Goal: Transaction & Acquisition: Download file/media

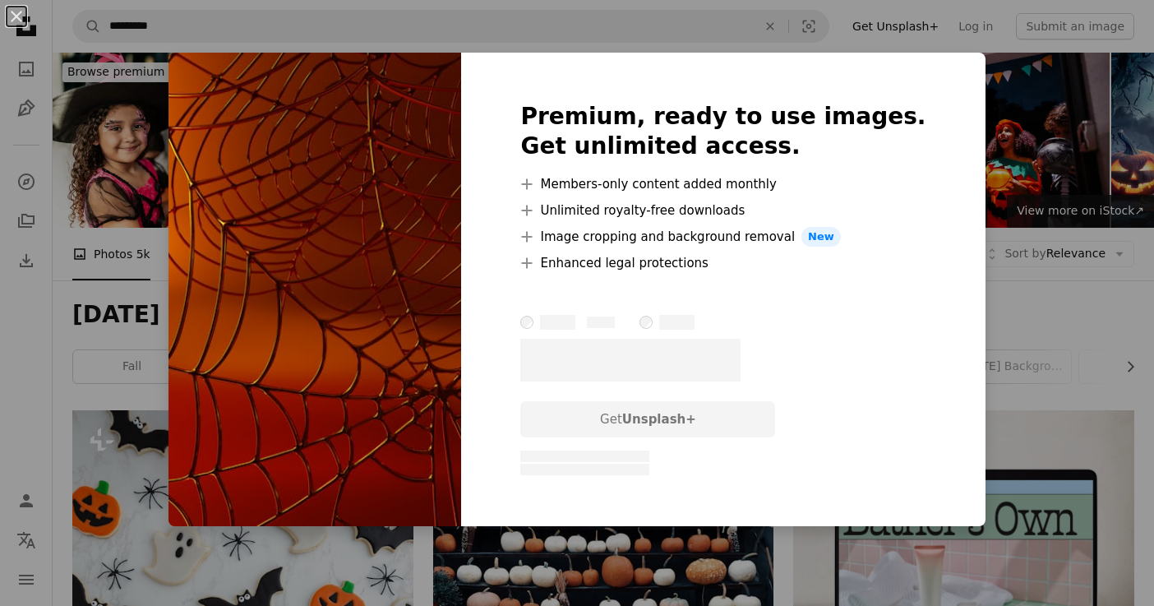
scroll to position [5694, 0]
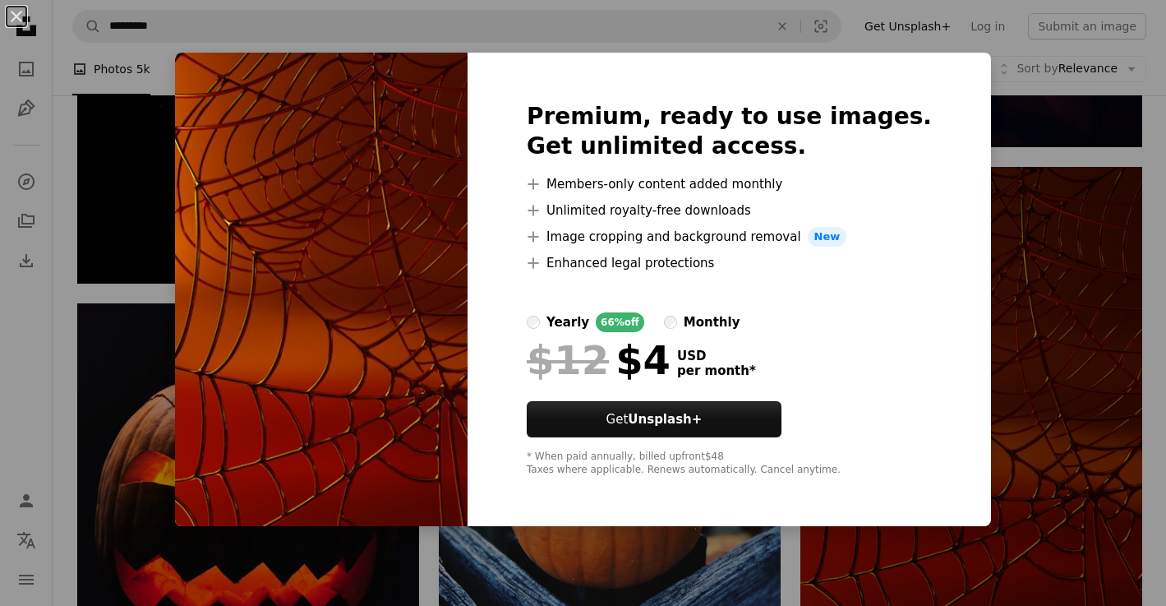
click at [988, 141] on div "An X shape Premium, ready to use images. Get unlimited access. A plus sign Memb…" at bounding box center [583, 303] width 1166 height 606
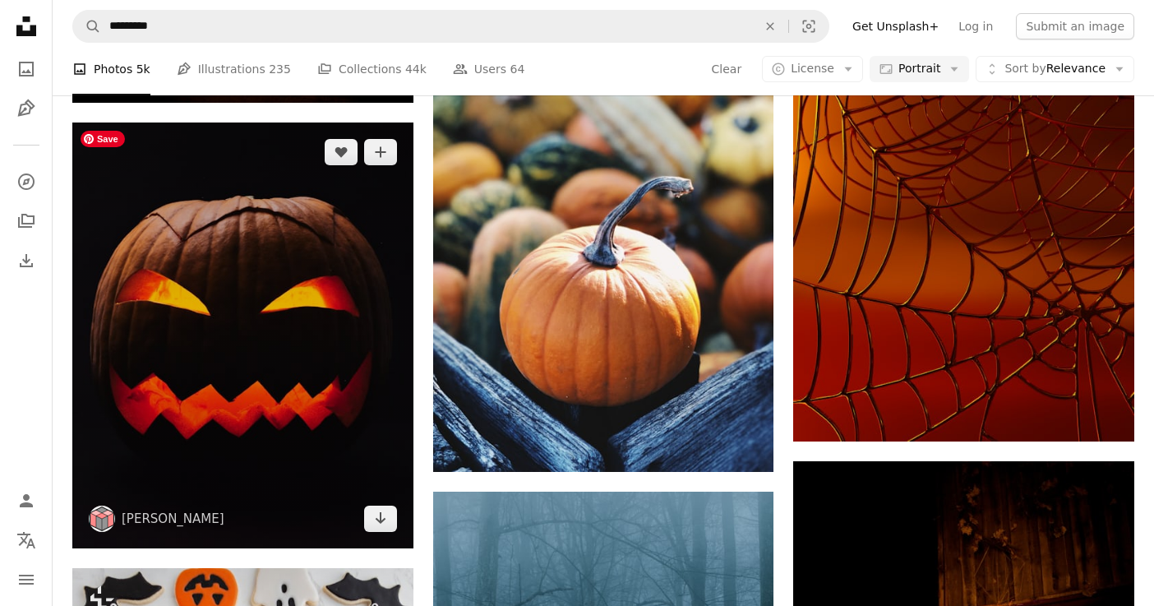
scroll to position [5928, 0]
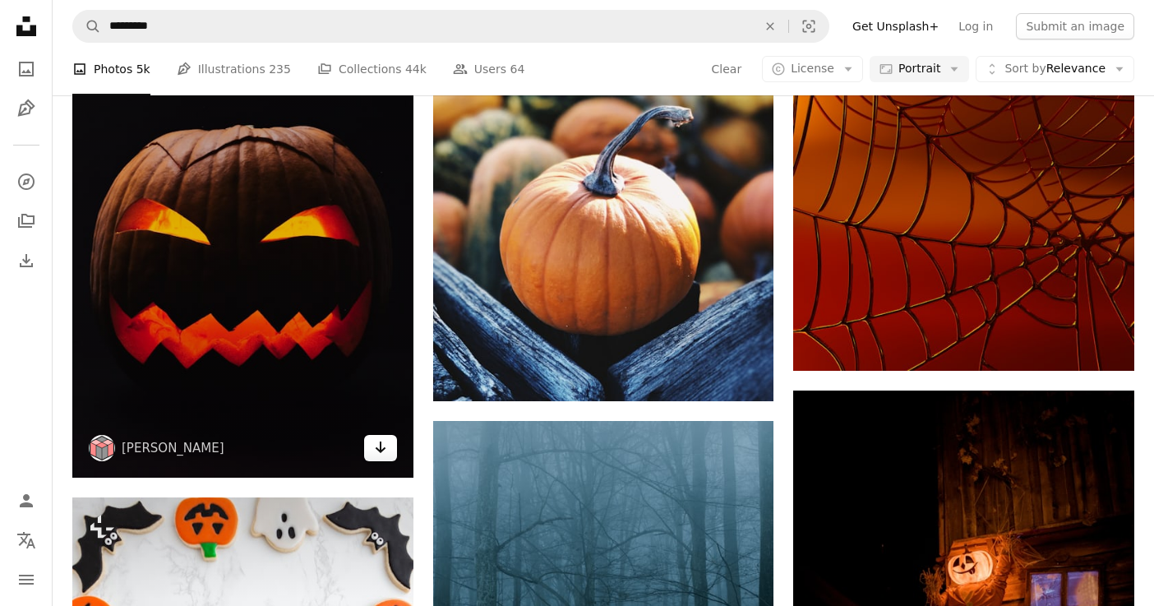
click at [376, 450] on icon "Arrow pointing down" at bounding box center [380, 447] width 13 height 20
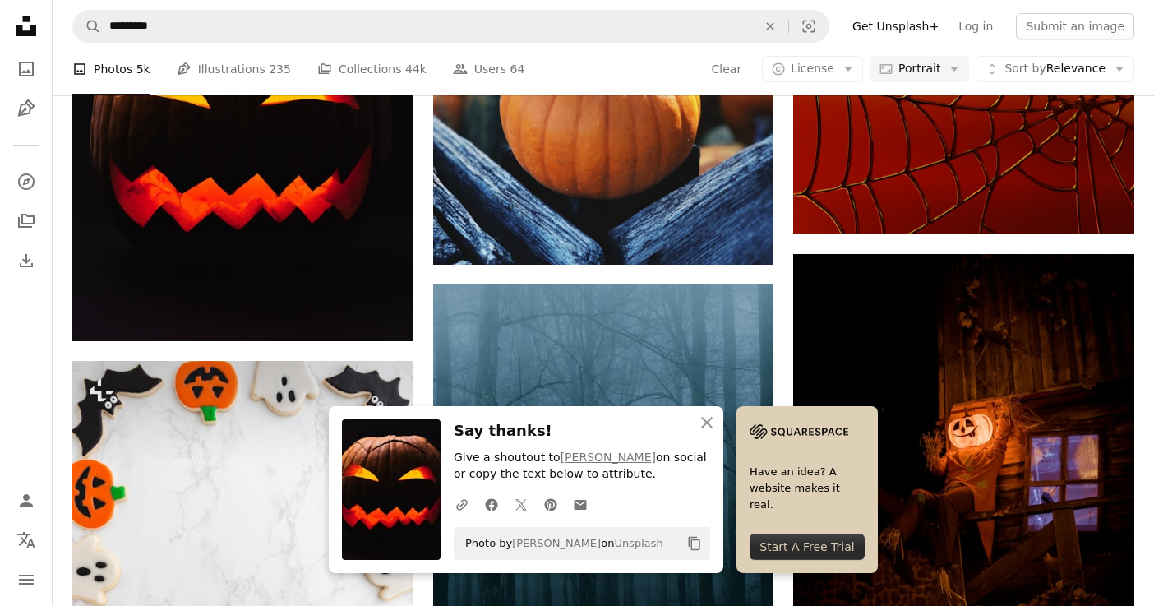
scroll to position [6290, 0]
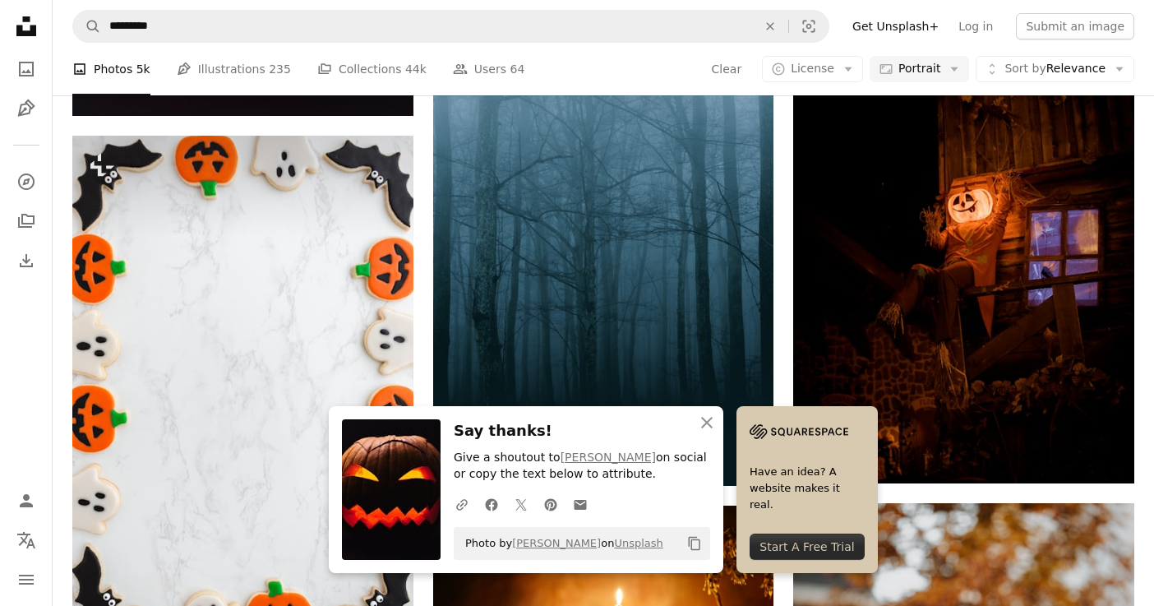
click at [705, 418] on icon "An X shape" at bounding box center [707, 423] width 20 height 20
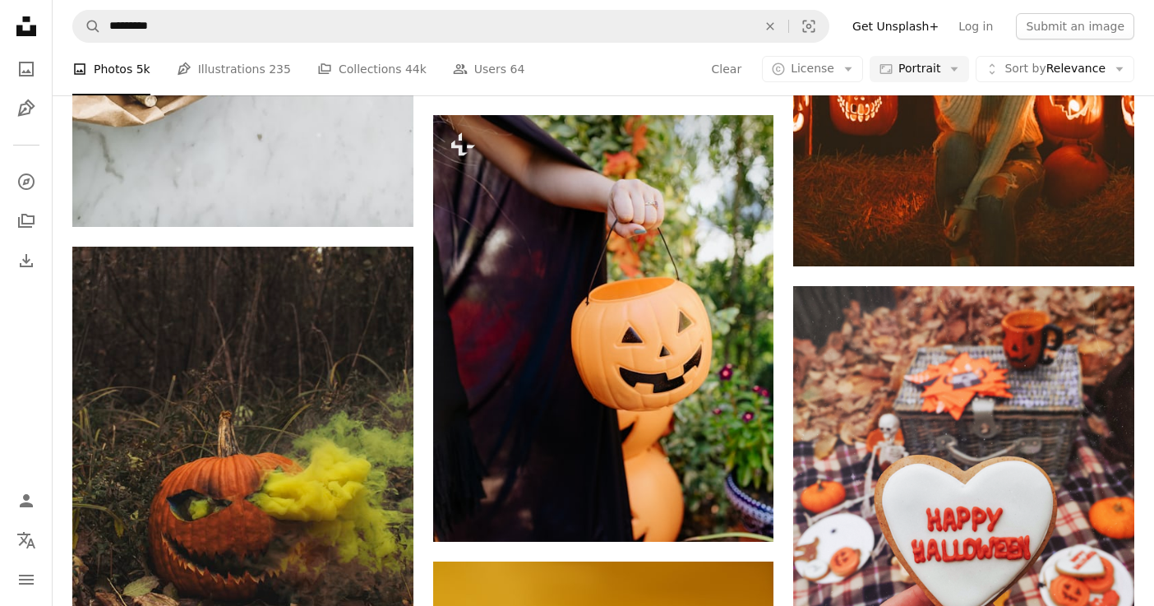
scroll to position [12895, 0]
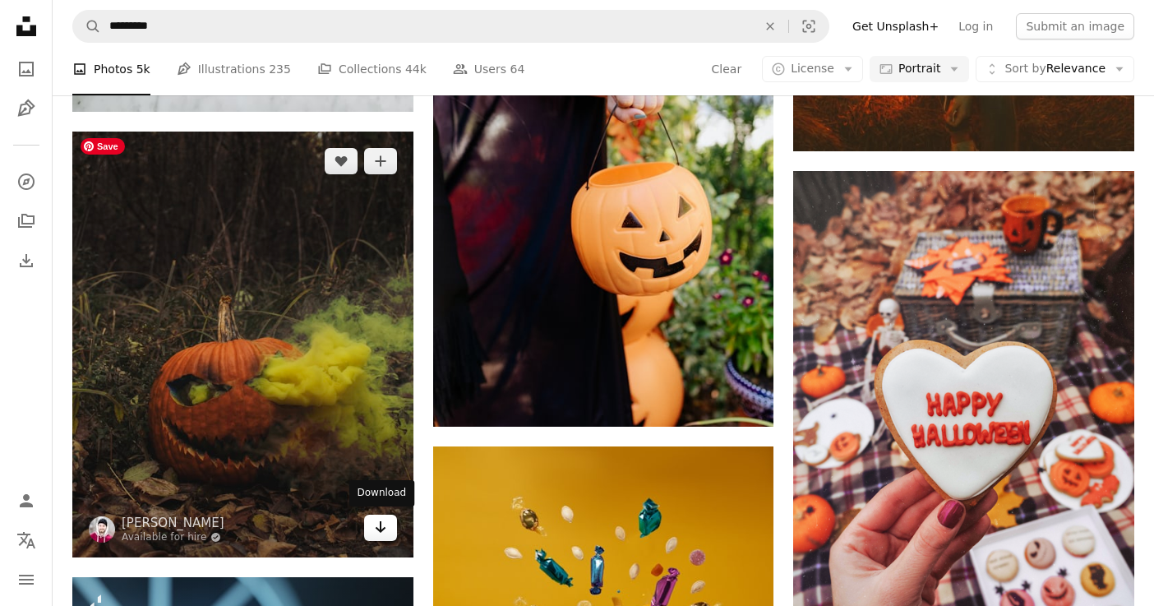
click at [383, 528] on icon "Download" at bounding box center [380, 527] width 11 height 12
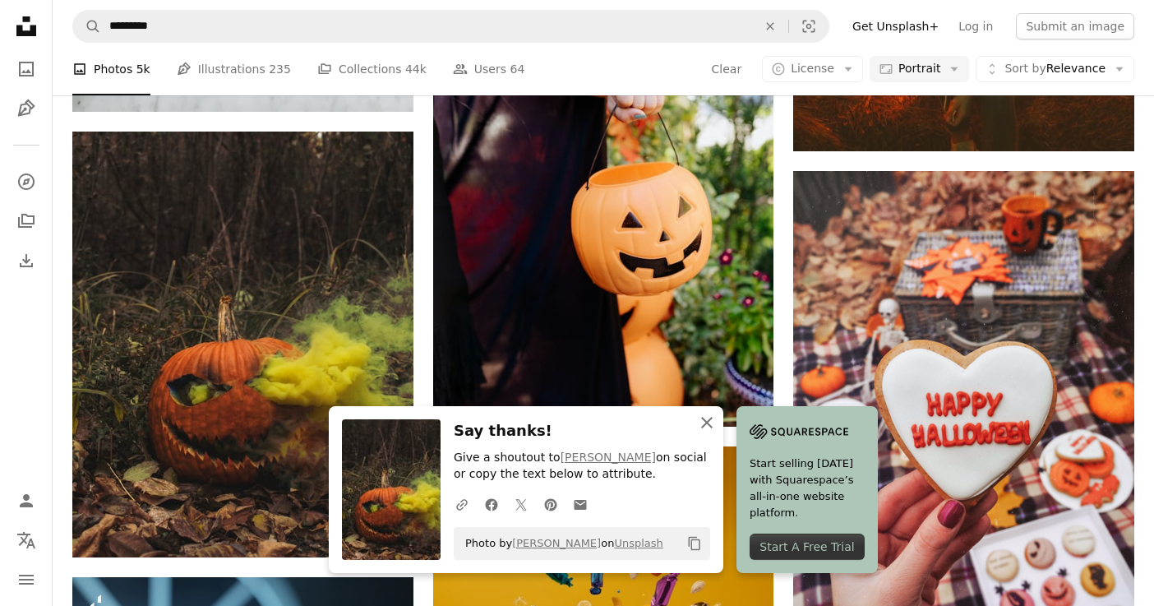
click at [706, 423] on icon "button" at bounding box center [707, 423] width 12 height 12
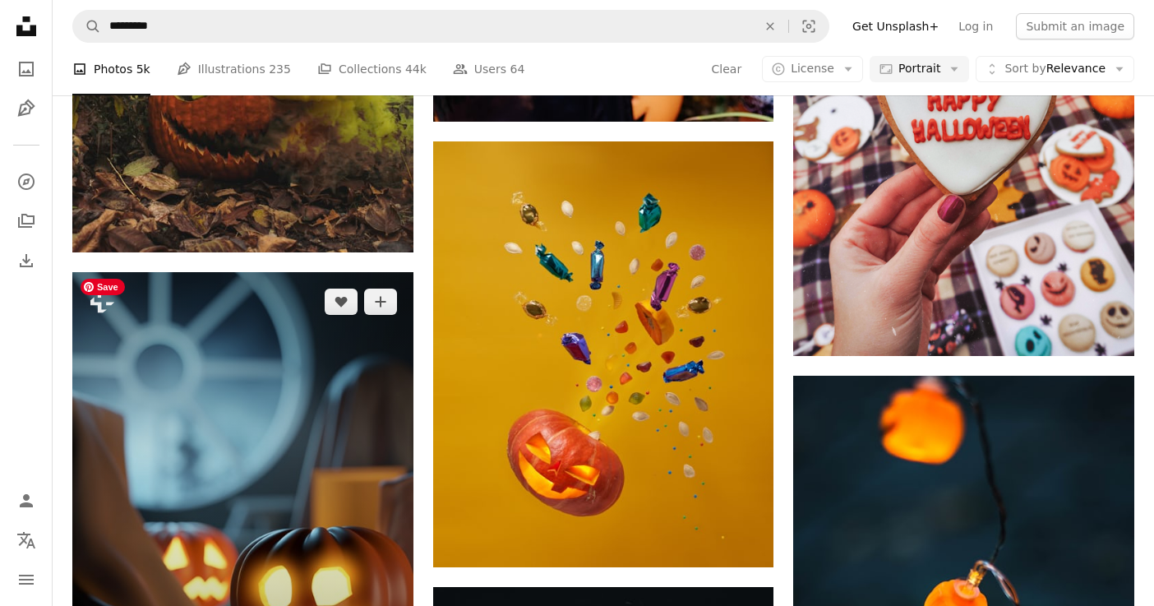
scroll to position [13432, 0]
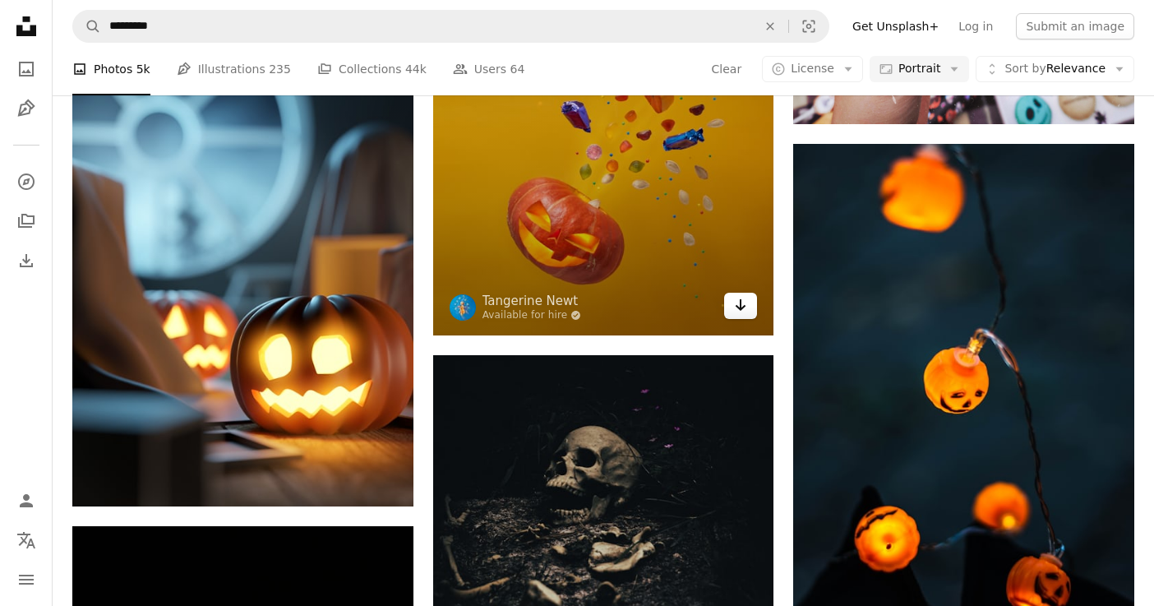
click at [735, 306] on icon "Download" at bounding box center [740, 305] width 11 height 12
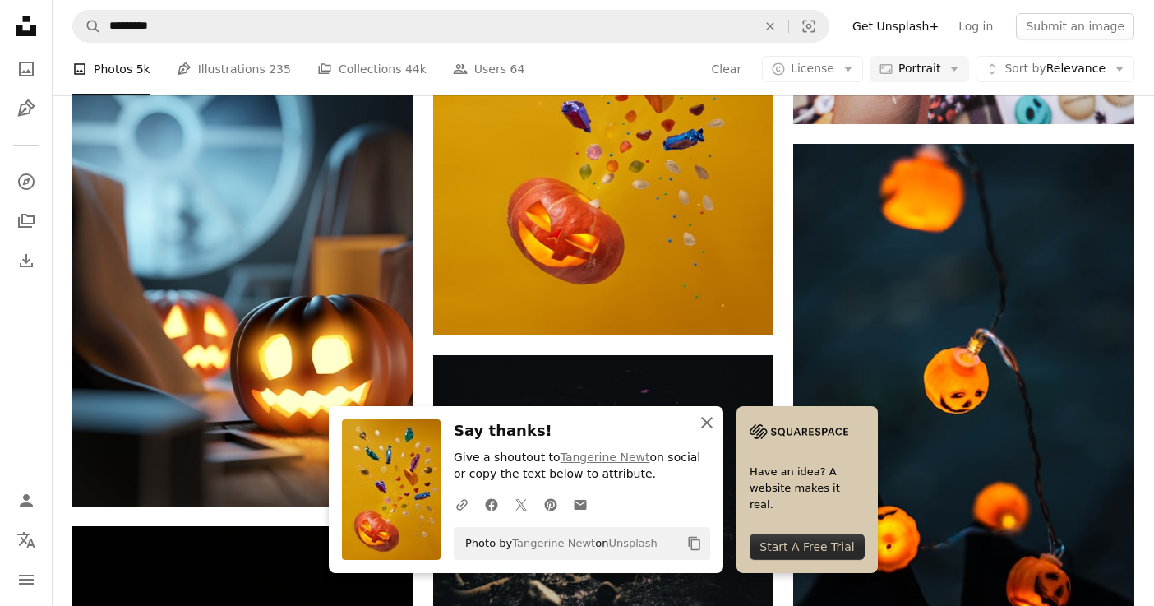
click at [707, 422] on icon "button" at bounding box center [707, 423] width 12 height 12
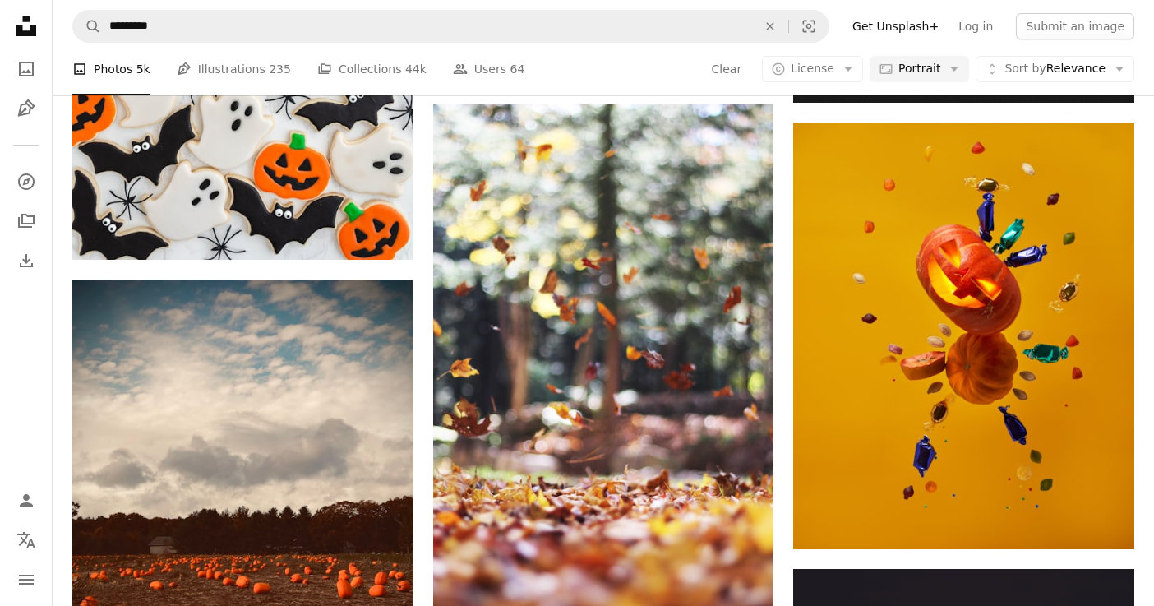
scroll to position [20386, 0]
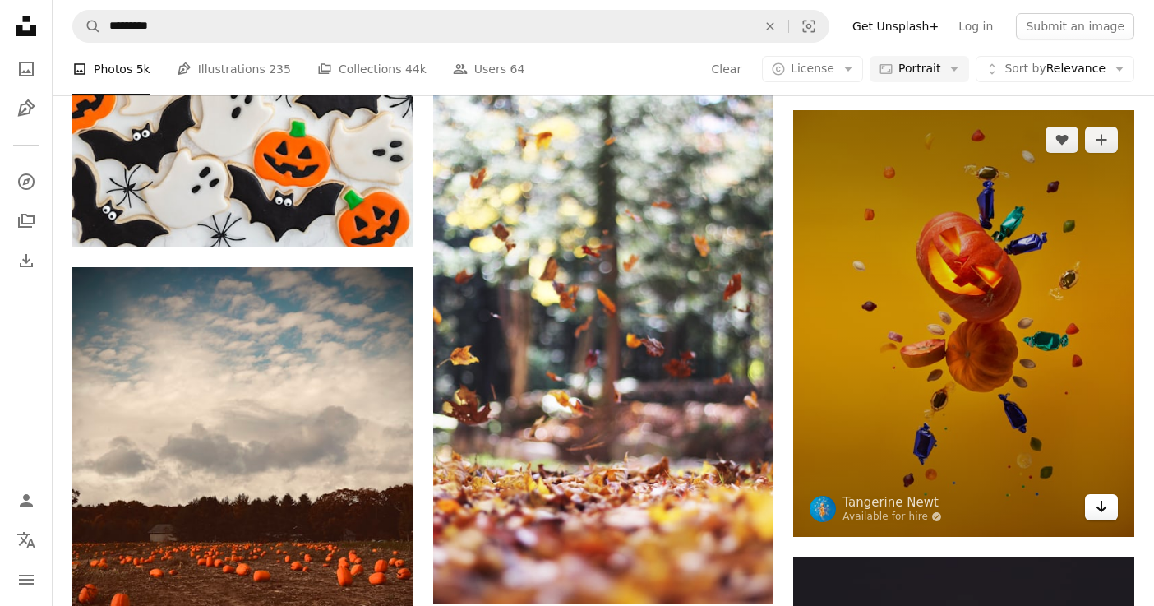
click at [1099, 511] on icon "Arrow pointing down" at bounding box center [1101, 506] width 13 height 20
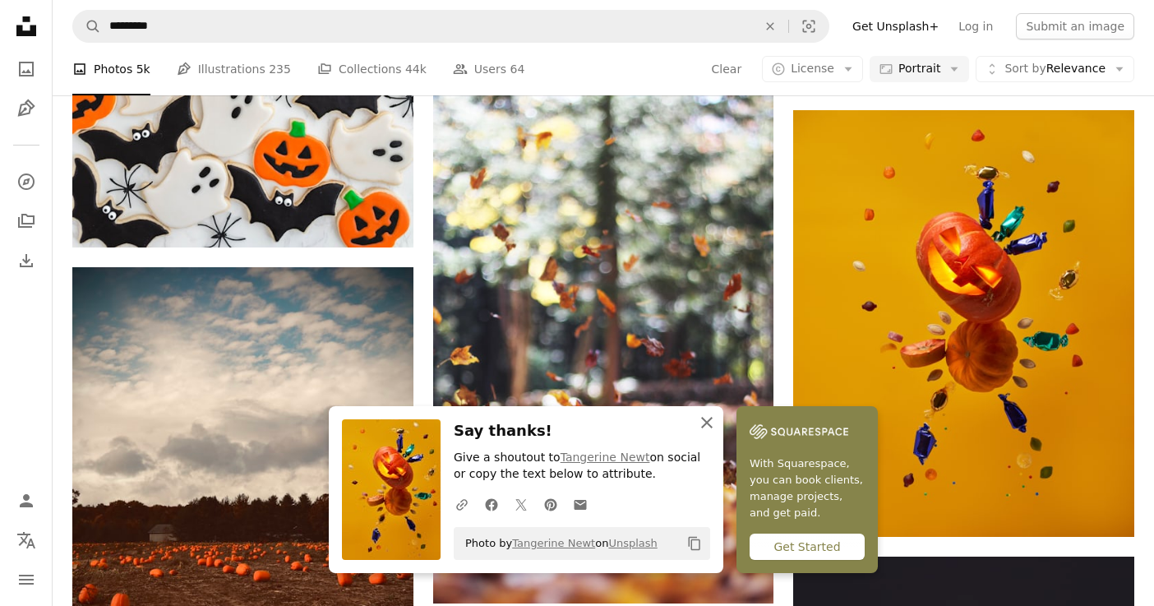
click at [703, 422] on icon "An X shape" at bounding box center [707, 423] width 20 height 20
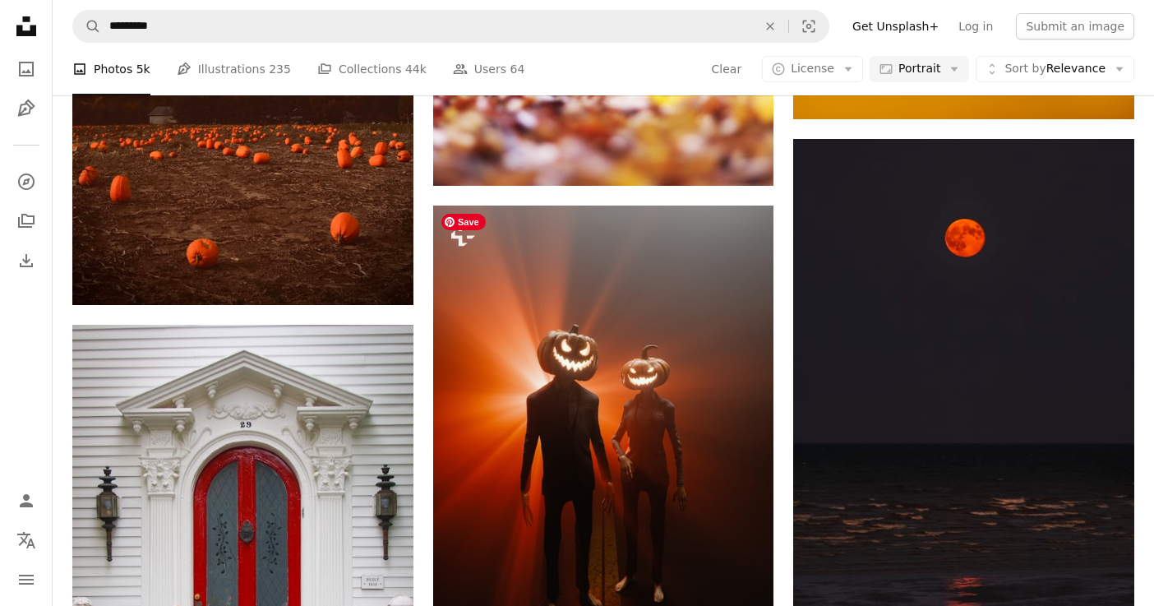
scroll to position [20922, 0]
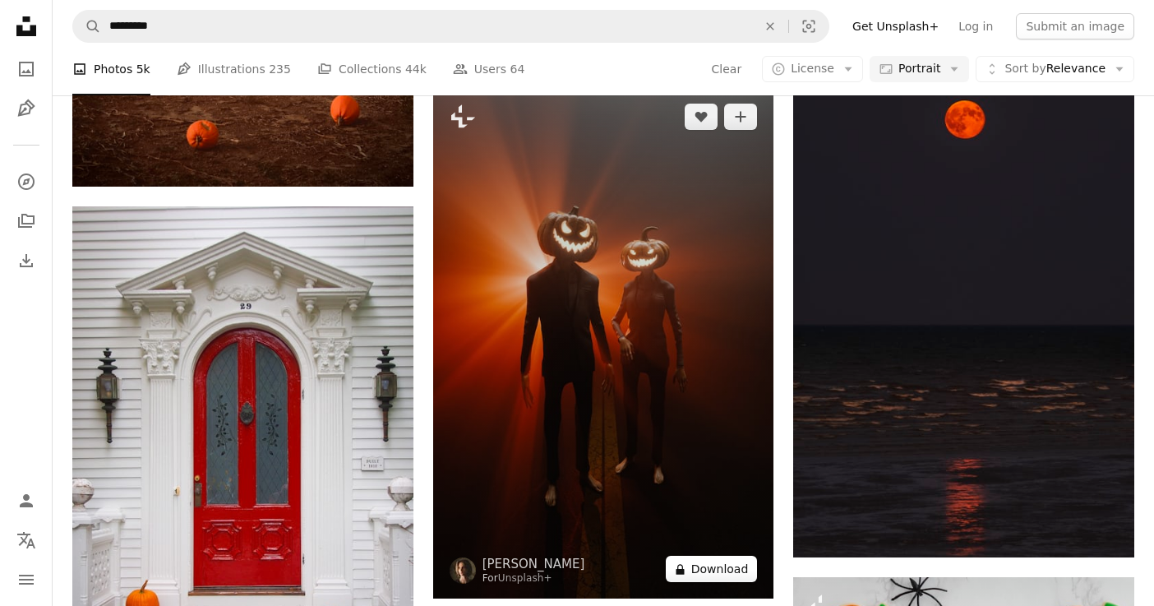
click at [713, 569] on button "A lock Download" at bounding box center [712, 569] width 92 height 26
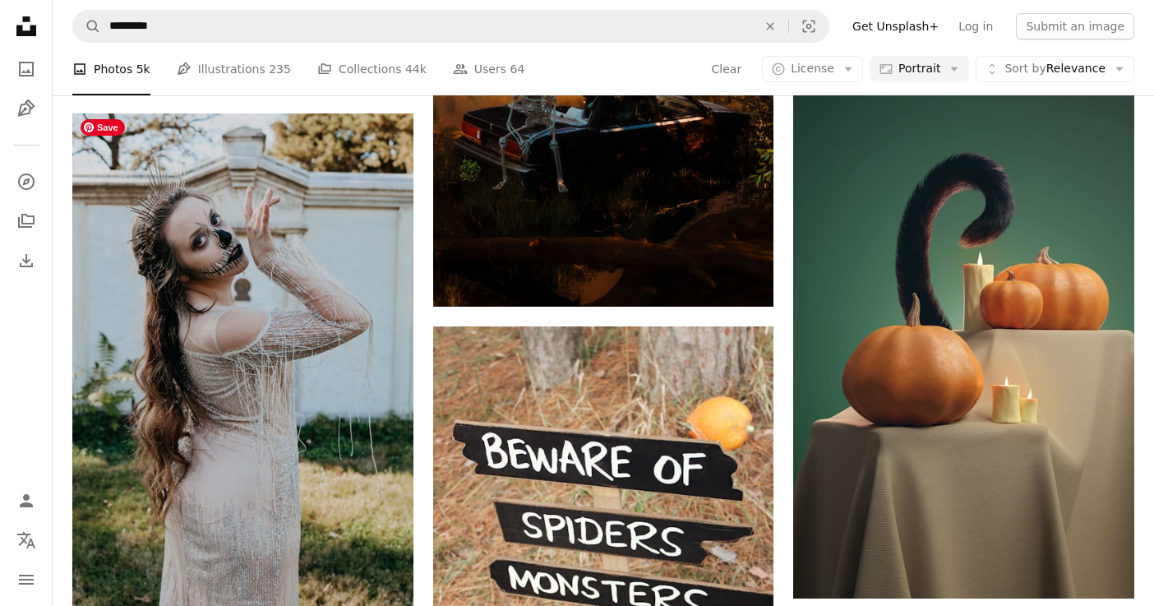
scroll to position [27222, 0]
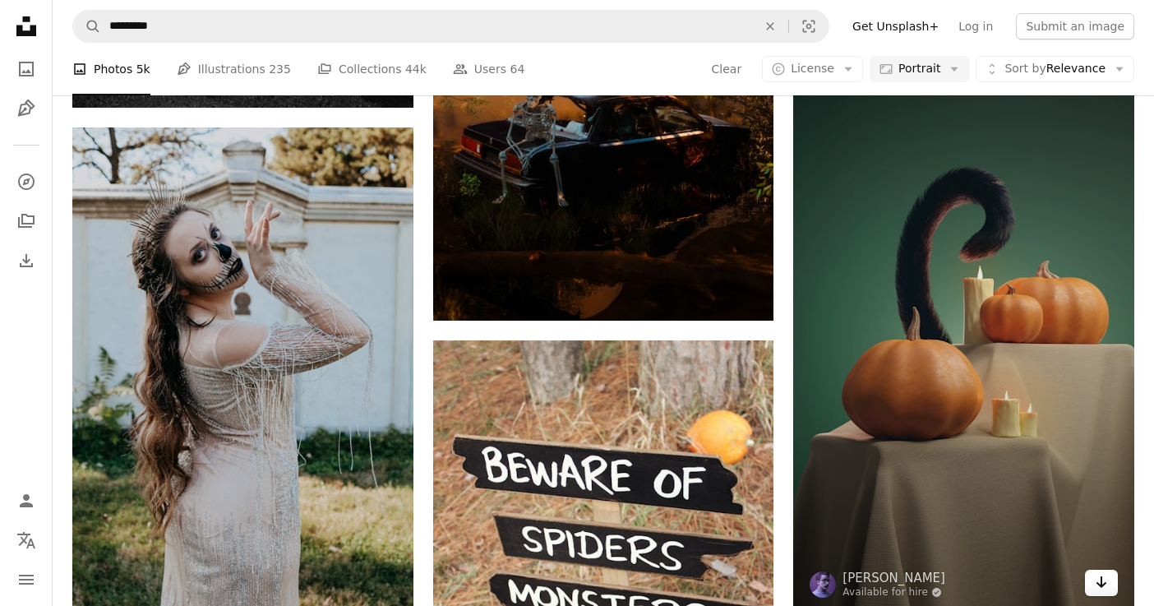
click at [1100, 582] on icon "Arrow pointing down" at bounding box center [1101, 582] width 13 height 20
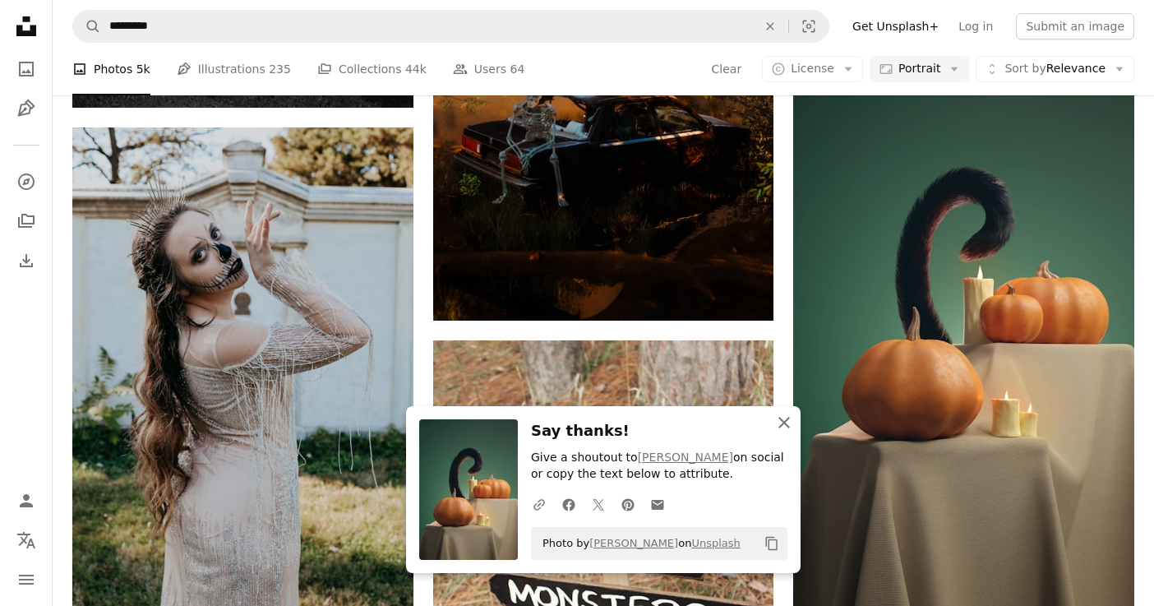
click at [787, 419] on icon "button" at bounding box center [784, 423] width 12 height 12
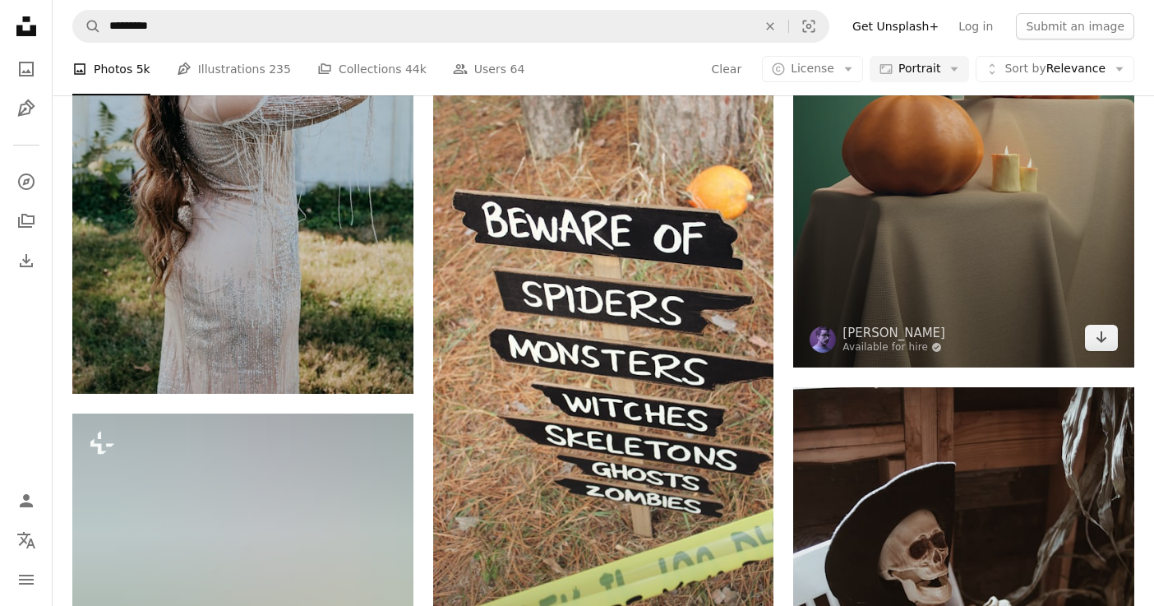
scroll to position [27491, 0]
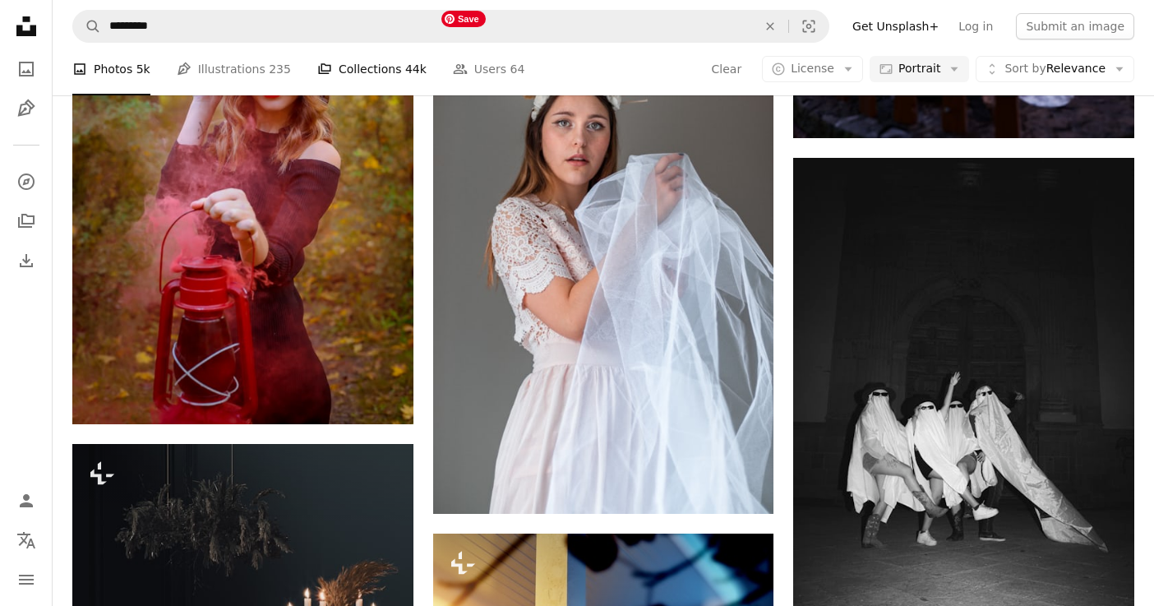
scroll to position [104105, 0]
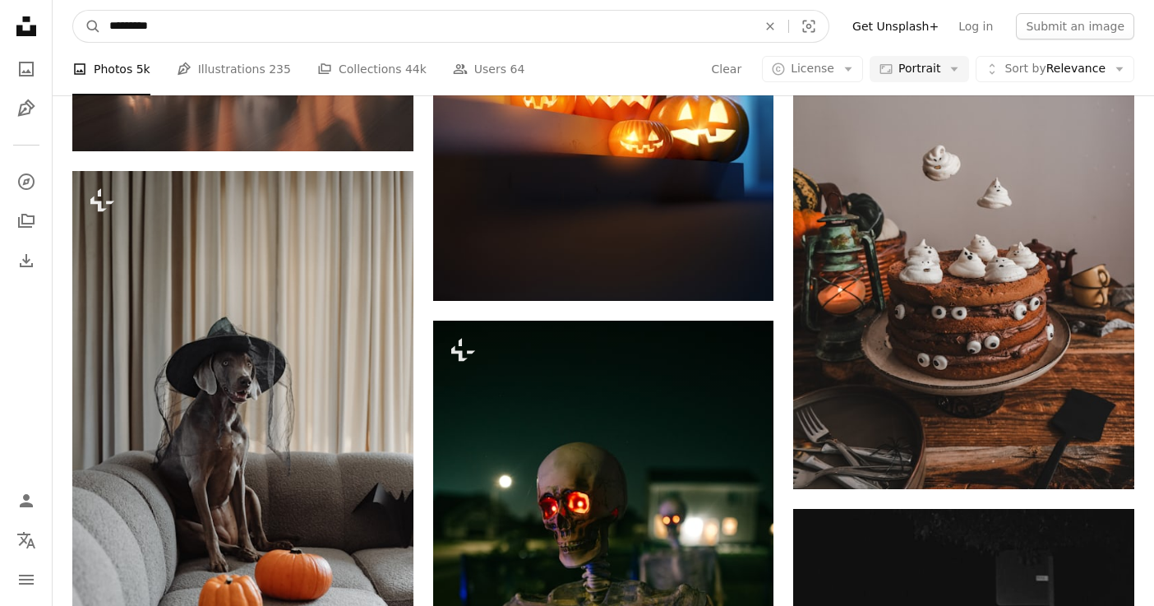
click at [397, 20] on input "*********" at bounding box center [426, 26] width 651 height 31
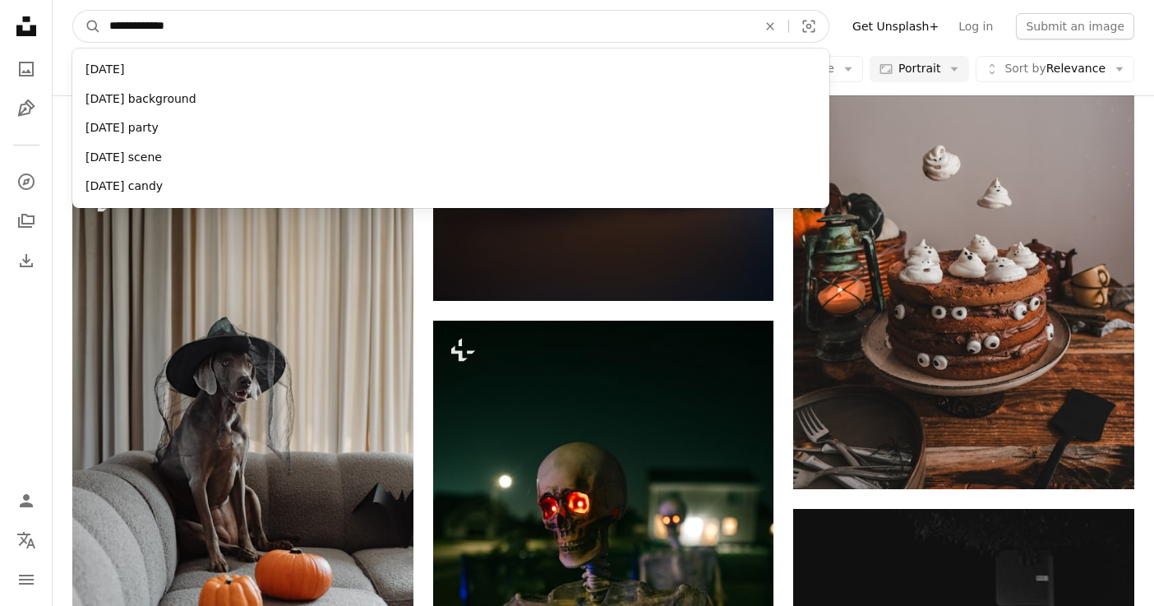
type input "**********"
click button "A magnifying glass" at bounding box center [87, 26] width 28 height 31
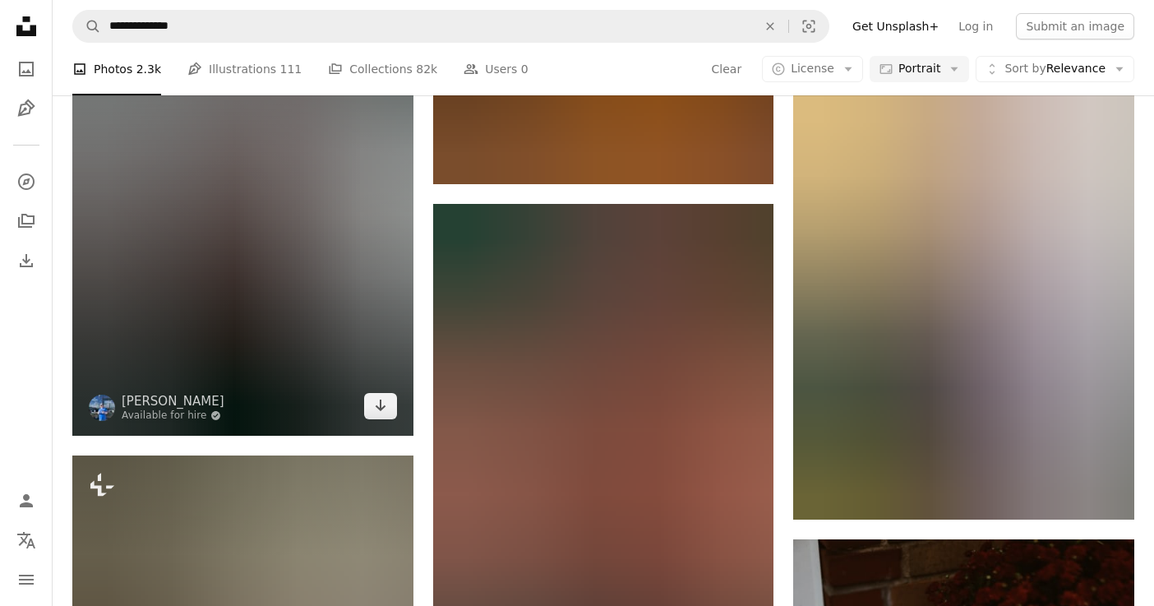
scroll to position [10410, 0]
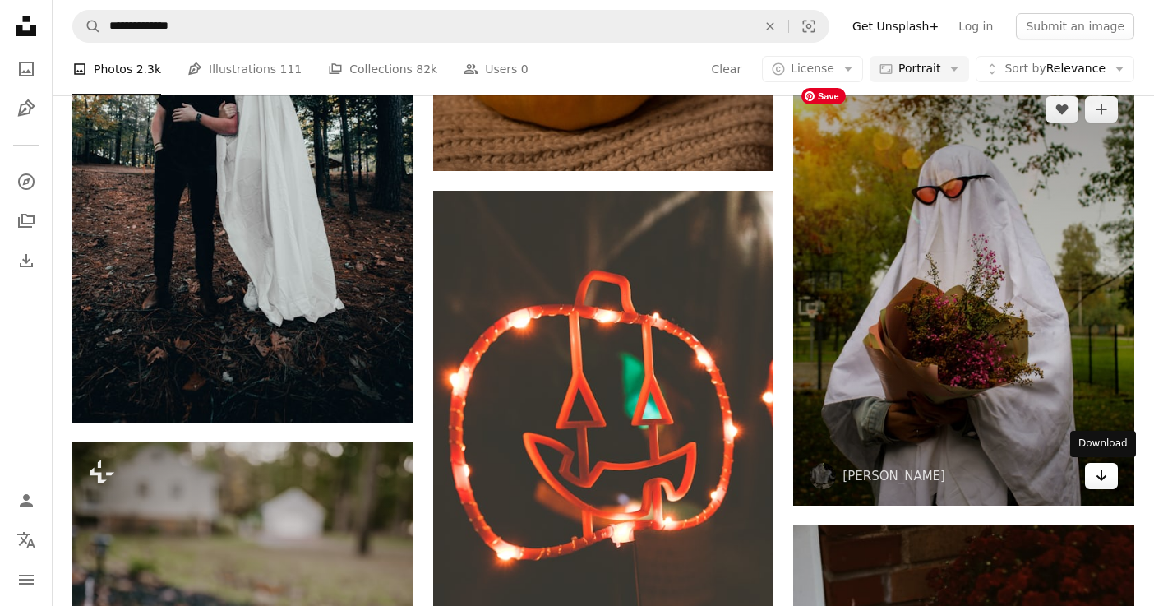
click at [1108, 477] on link "Arrow pointing down" at bounding box center [1101, 476] width 33 height 26
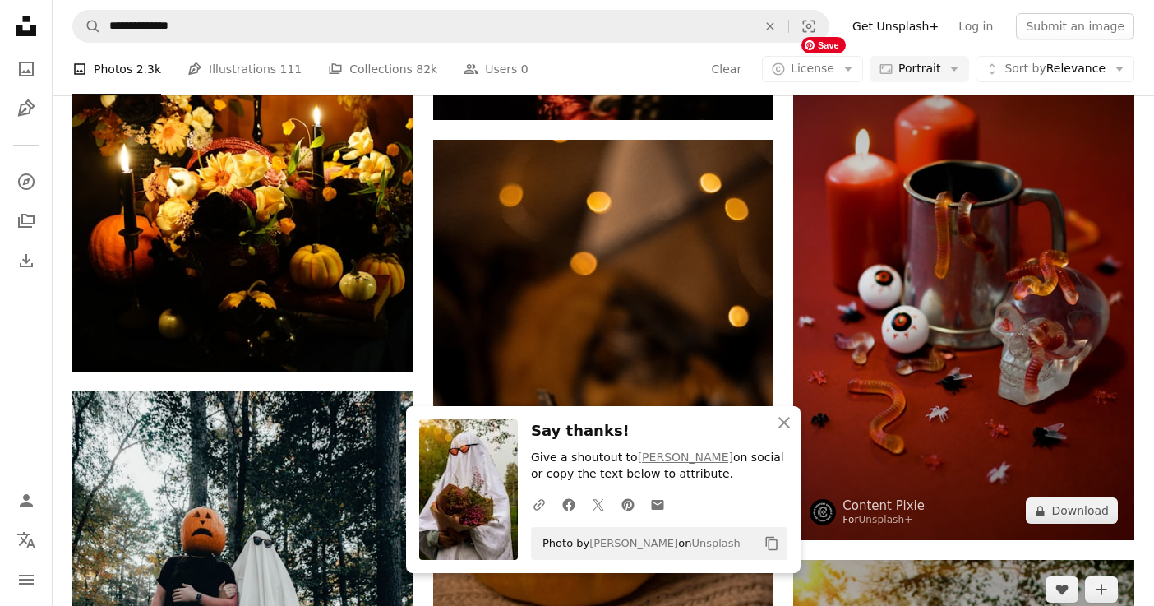
scroll to position [9847, 0]
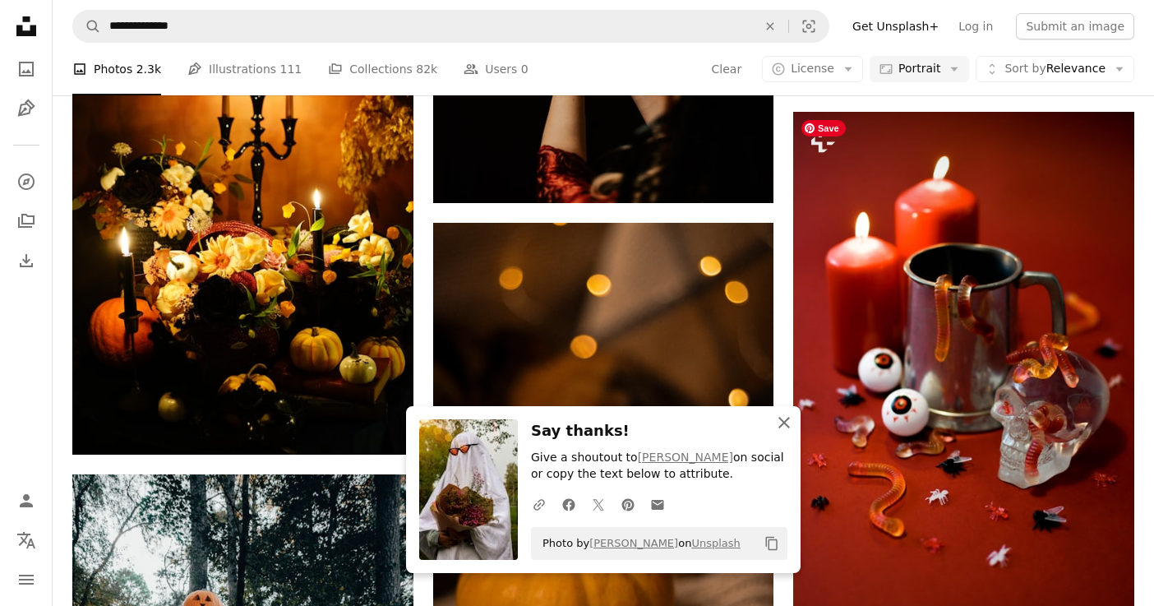
click at [794, 423] on button "An X shape Close" at bounding box center [784, 422] width 33 height 33
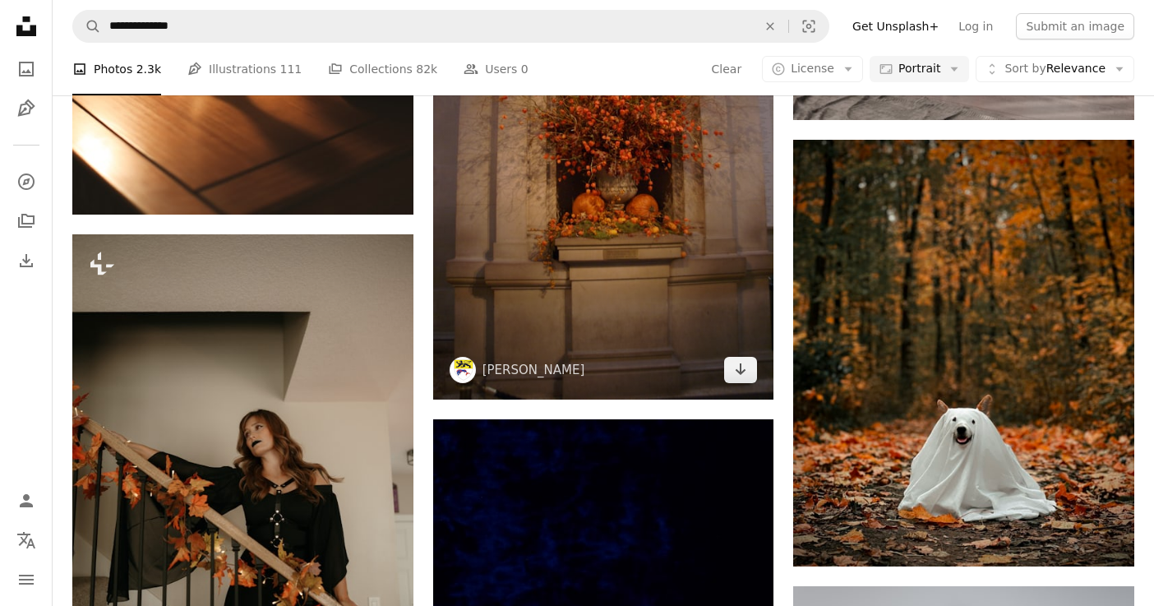
scroll to position [31666, 0]
